Goal: Transaction & Acquisition: Purchase product/service

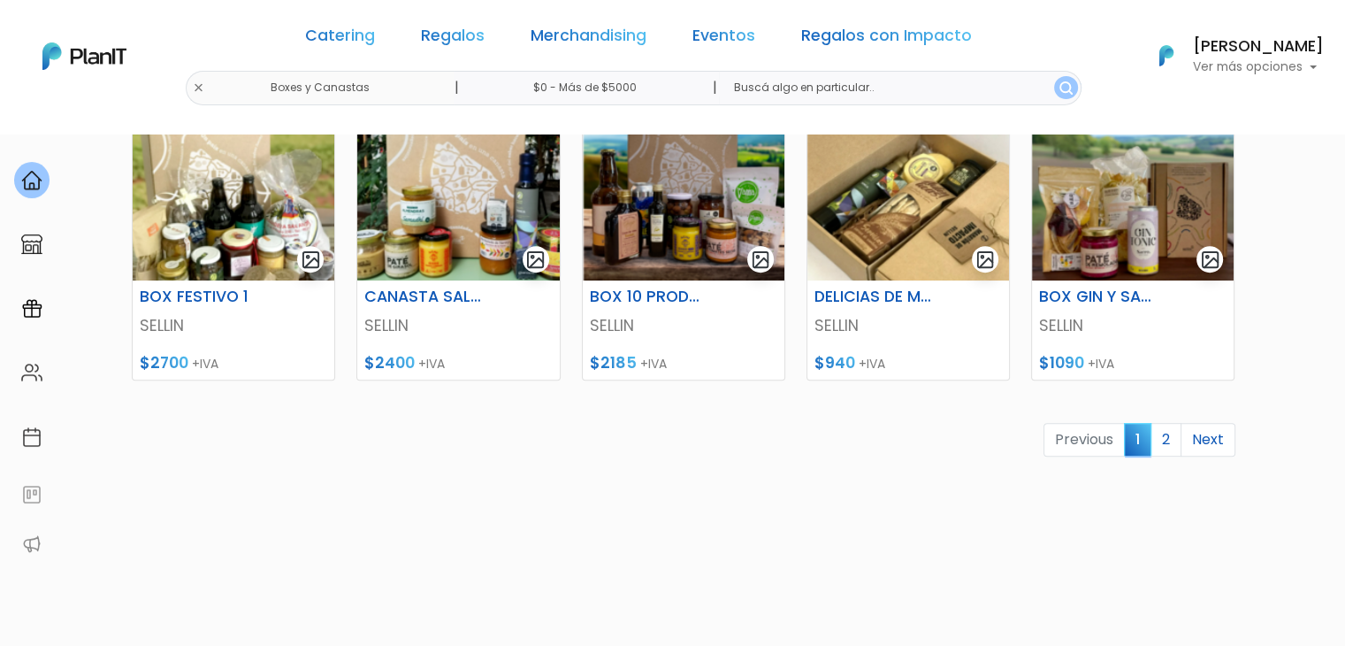
scroll to position [886, 0]
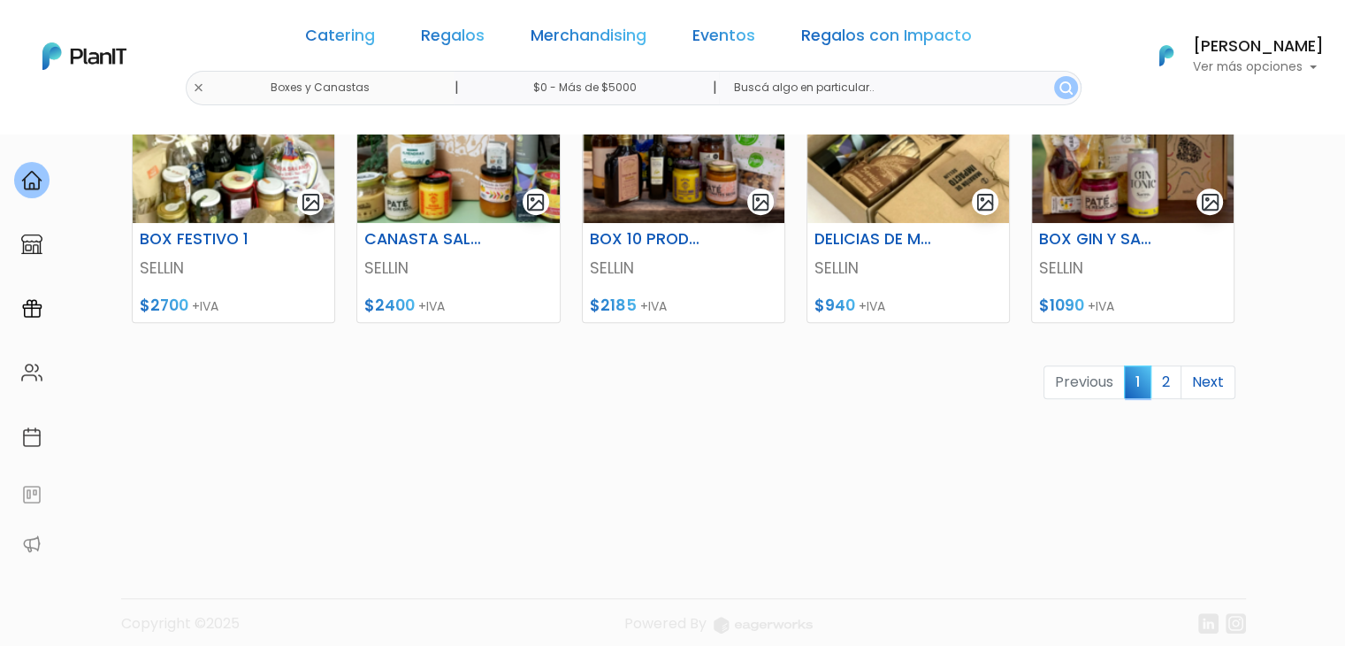
click at [1165, 385] on link "2" at bounding box center [1166, 382] width 31 height 34
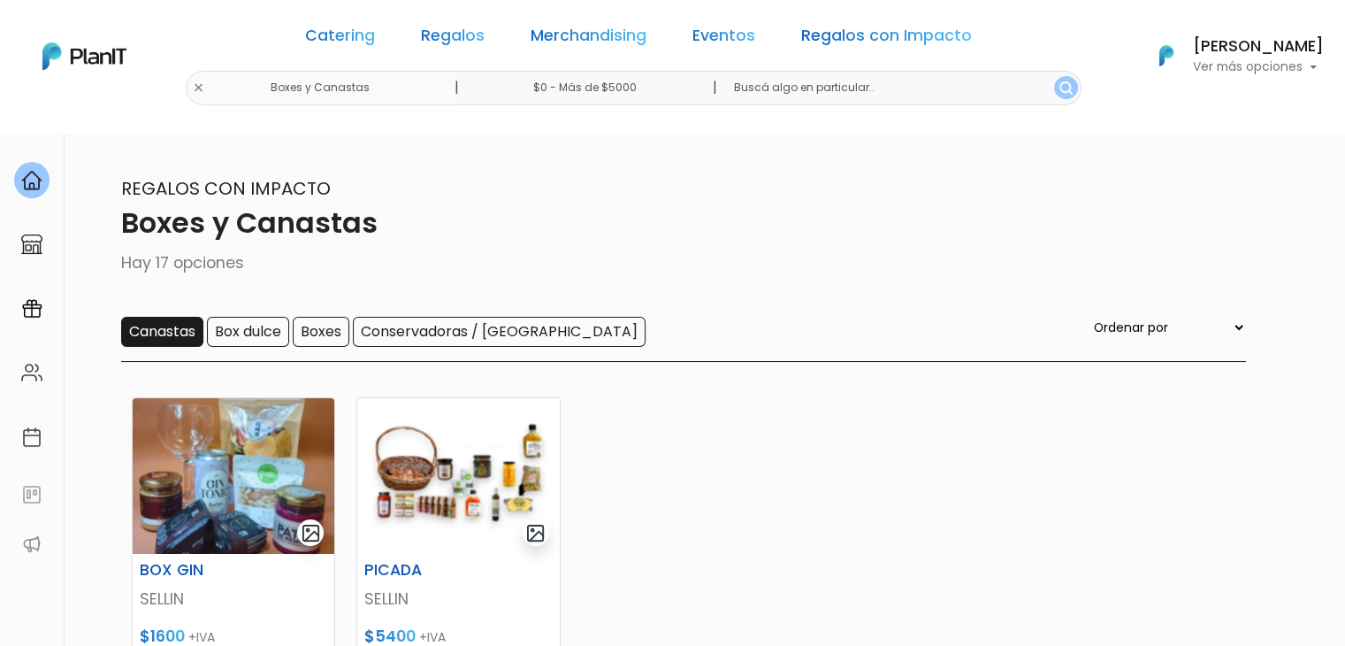
click at [165, 330] on input "Canastas" at bounding box center [162, 332] width 82 height 30
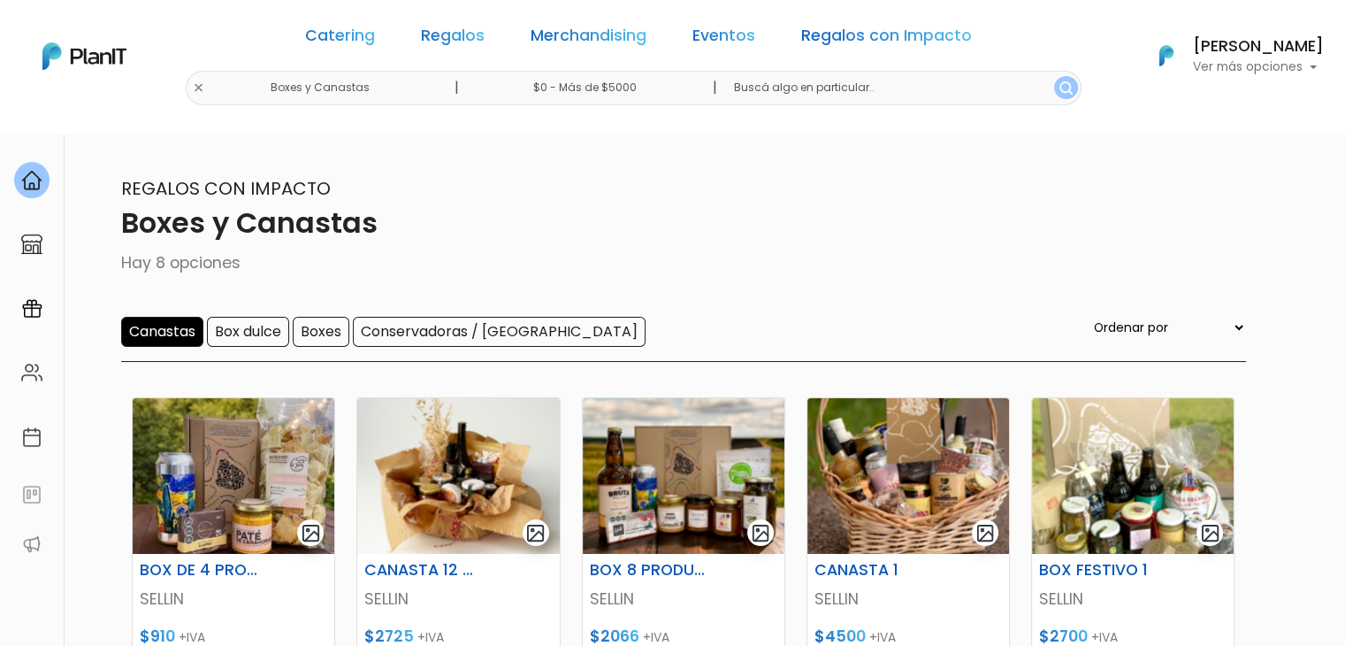
click at [165, 333] on input "Canastas" at bounding box center [162, 332] width 82 height 30
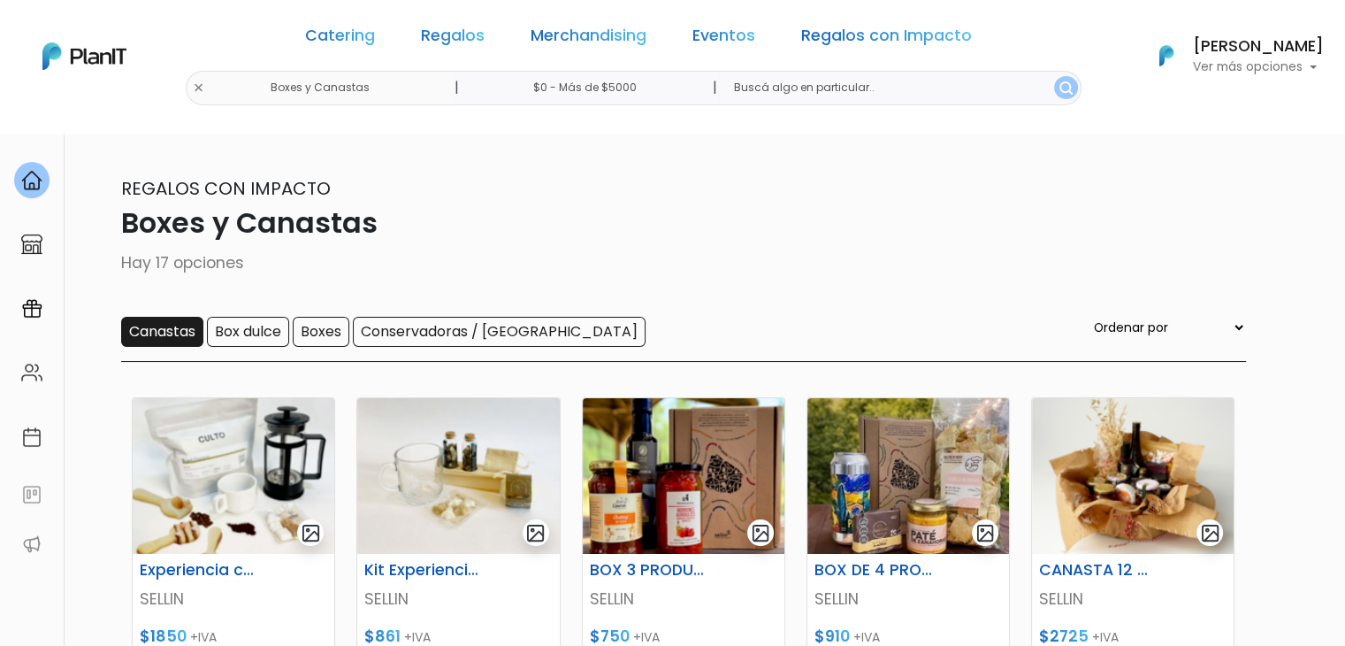
click at [152, 335] on input "Canastas" at bounding box center [162, 332] width 82 height 30
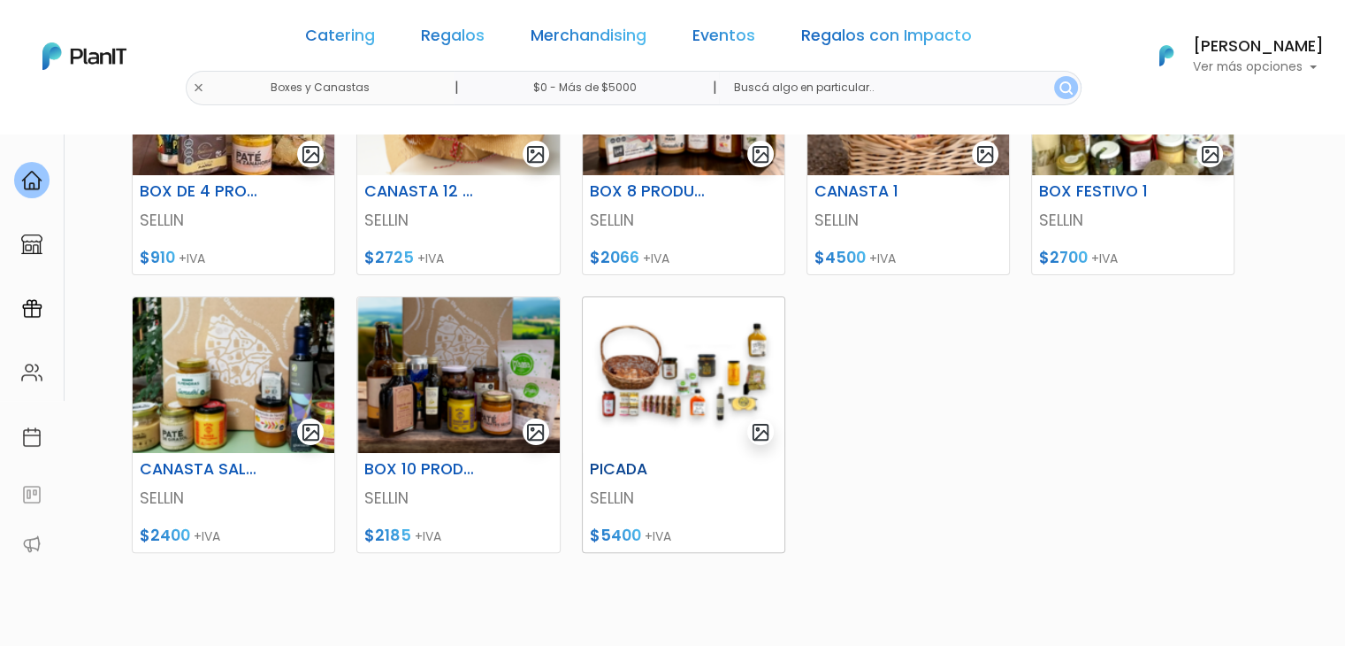
click at [639, 369] on img at bounding box center [684, 375] width 202 height 156
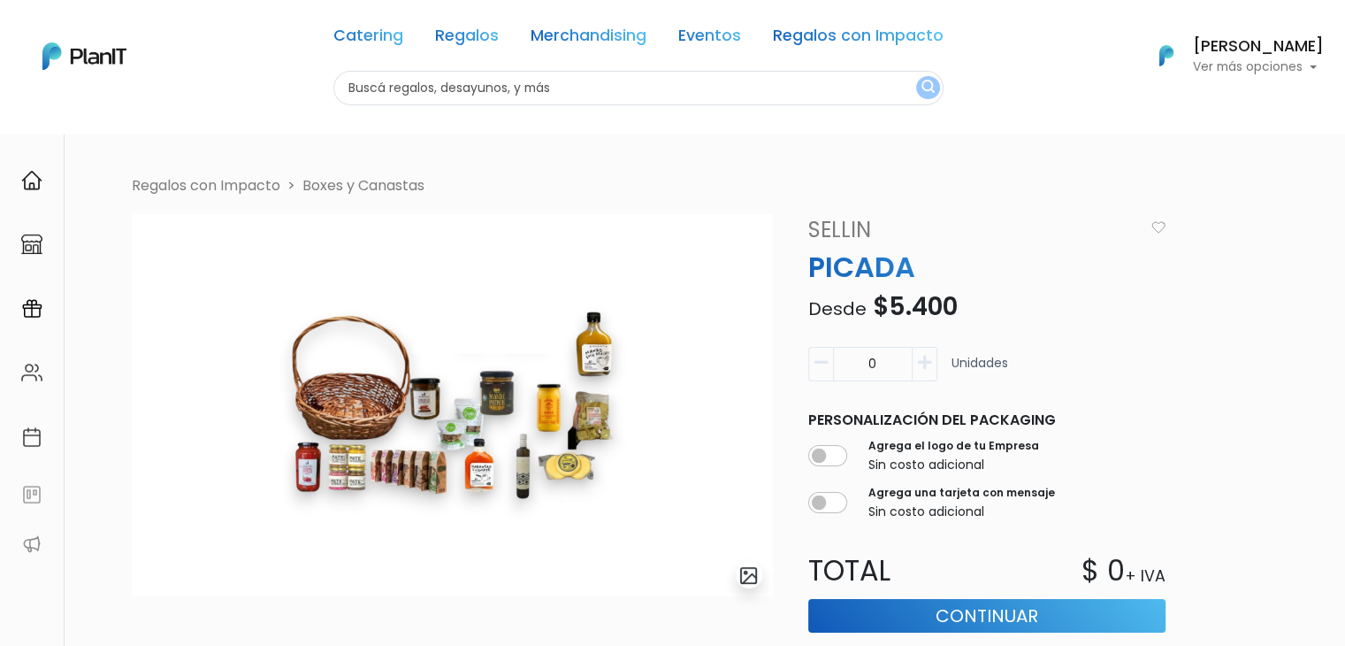
click at [253, 110] on nav "Catering Regalos Merchandising Eventos Regalos con Impacto Catering Regalos Mer…" at bounding box center [672, 67] width 1345 height 134
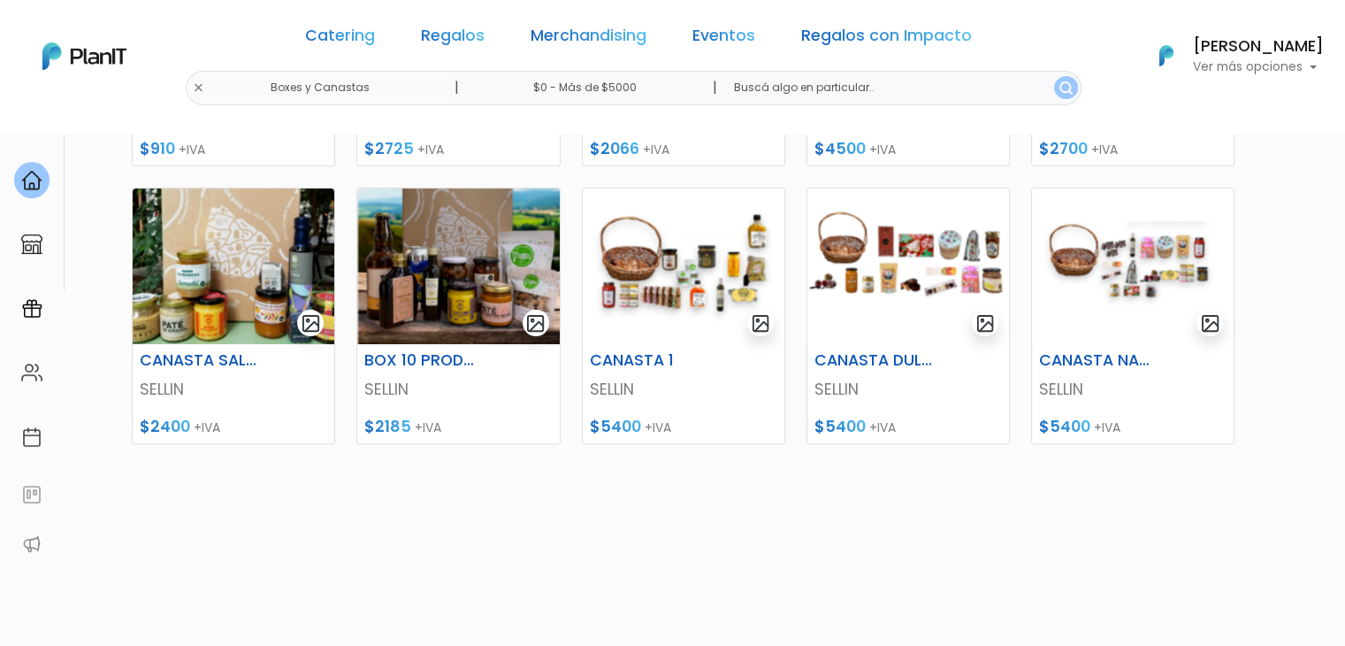
scroll to position [485, 0]
